Goal: Information Seeking & Learning: Learn about a topic

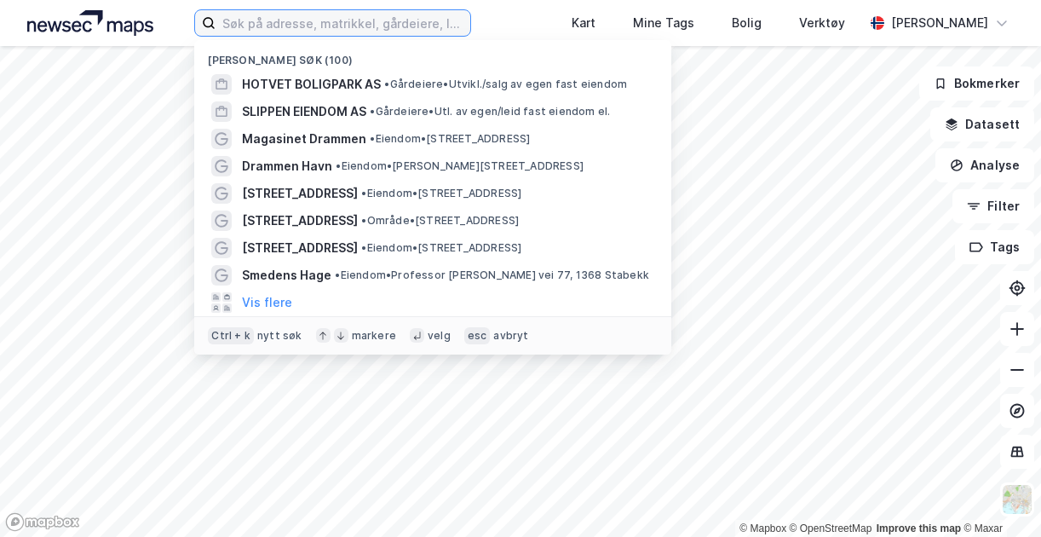
click at [285, 21] on input at bounding box center [342, 23] width 255 height 26
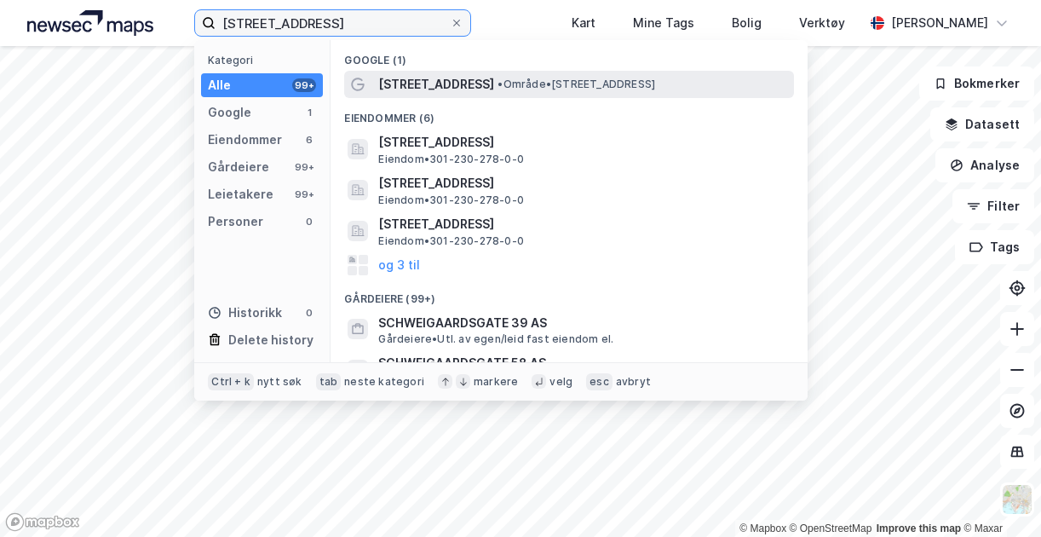
type input "[STREET_ADDRESS]"
click at [494, 78] on span "[STREET_ADDRESS]" at bounding box center [436, 84] width 116 height 20
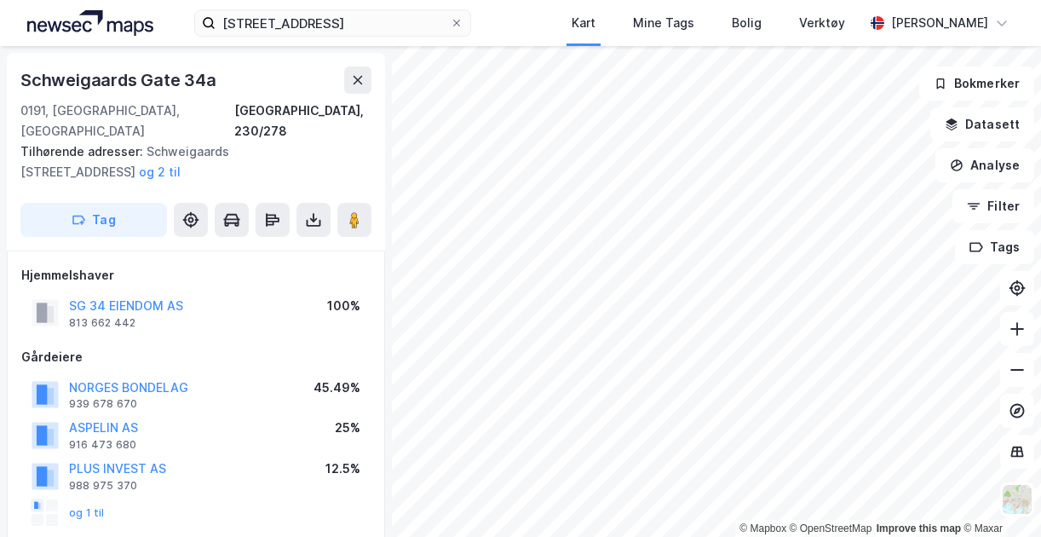
click at [1029, 20] on div "schweigaardsgate 34 Kart Mine Tags Bolig Verktøy [PERSON_NAME]" at bounding box center [520, 23] width 1041 height 46
